Goal: Find specific page/section: Find specific page/section

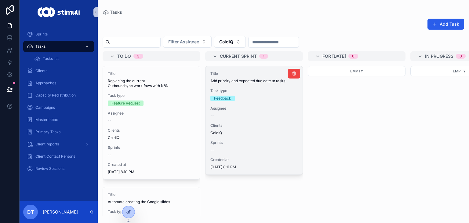
click at [274, 137] on div "Title Add priority and expected due date to tasks Task type Feedback Assignee -…" at bounding box center [253, 120] width 97 height 108
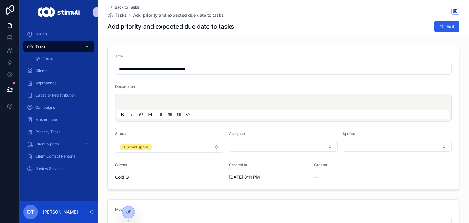
click at [120, 6] on span "Back to Tasks" at bounding box center [127, 7] width 24 height 5
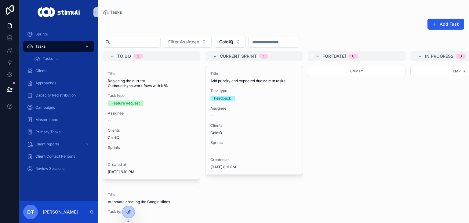
click at [240, 48] on div "Add Task Filter Assignee ColdIQ To do 3 Title Replacing the current Outboundsyn…" at bounding box center [283, 115] width 371 height 201
click at [240, 45] on button "ColdIQ" at bounding box center [230, 42] width 32 height 12
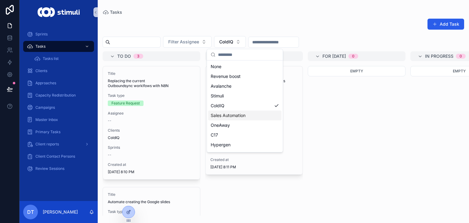
click at [238, 119] on div "Sales Automation" at bounding box center [244, 115] width 73 height 10
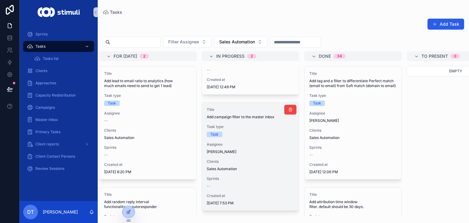
scroll to position [89, 0]
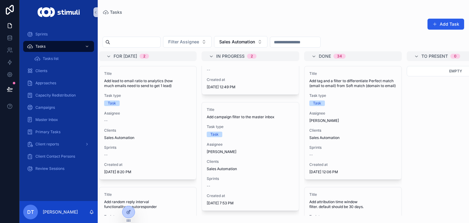
click at [428, 170] on div "Empty" at bounding box center [455, 141] width 98 height 150
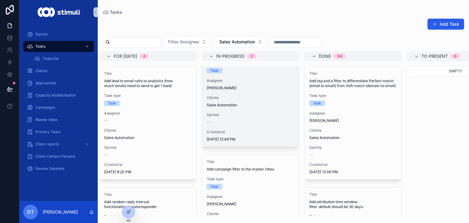
scroll to position [0, 0]
